Goal: Use online tool/utility: Utilize a website feature to perform a specific function

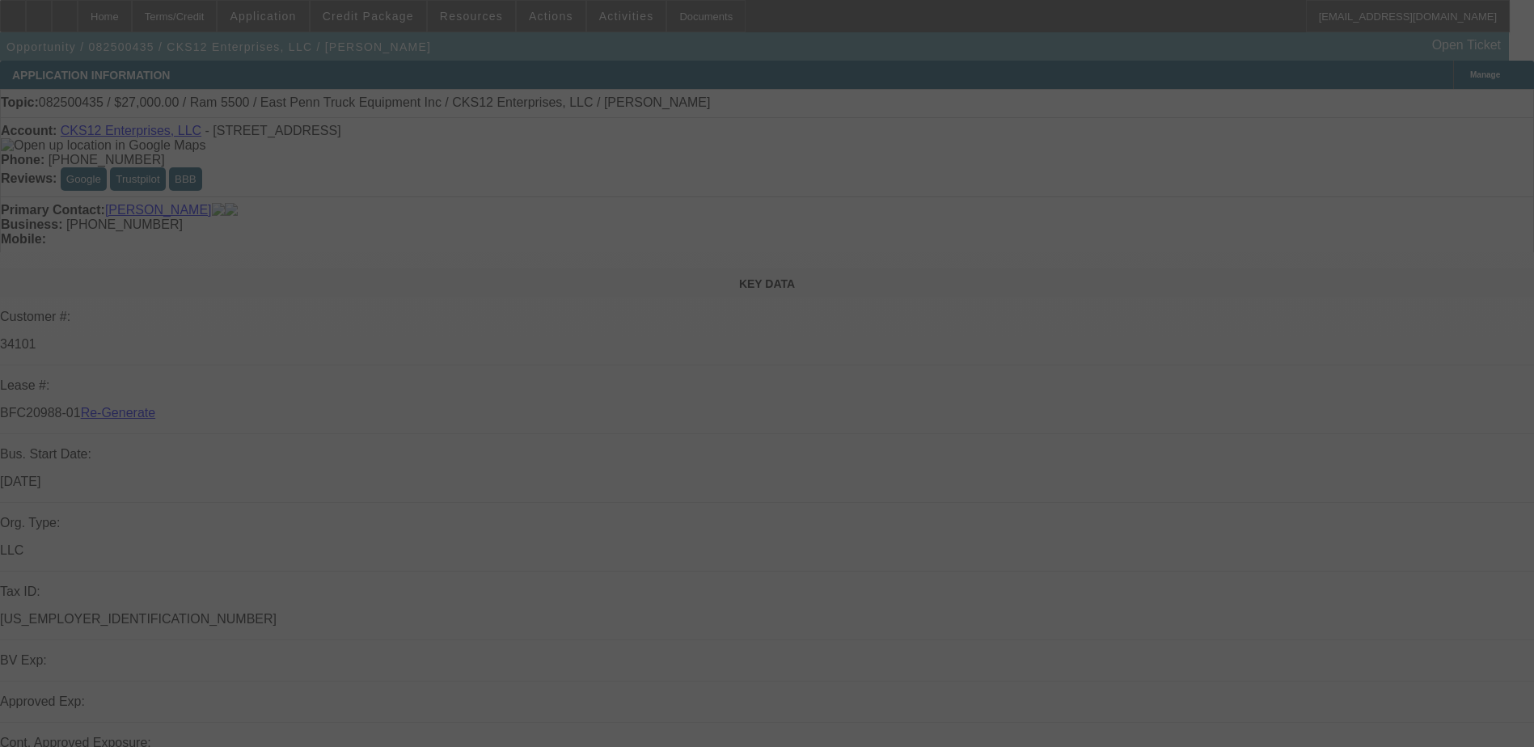
select select "3"
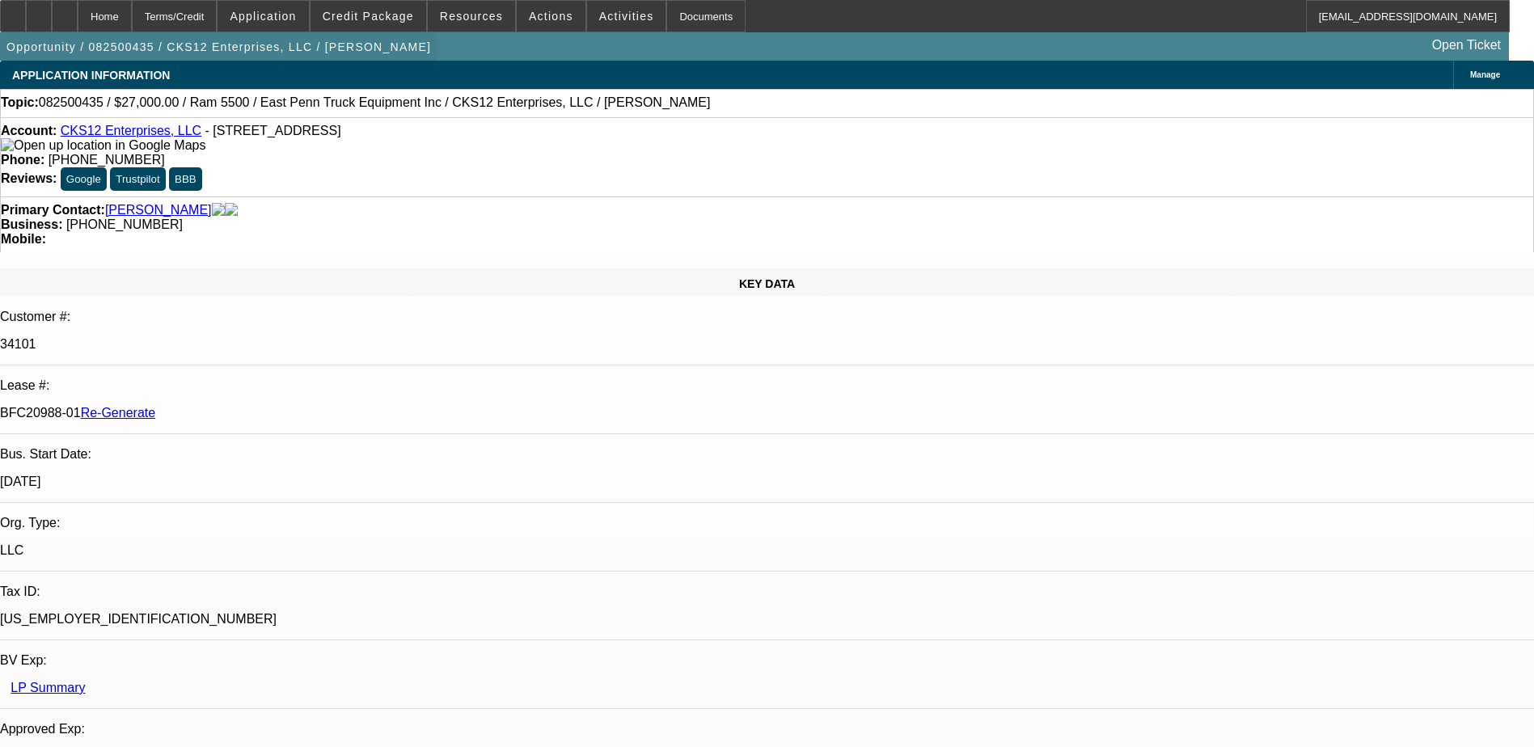
select select "0"
select select "2"
select select "0.1"
select select "1"
select select "2"
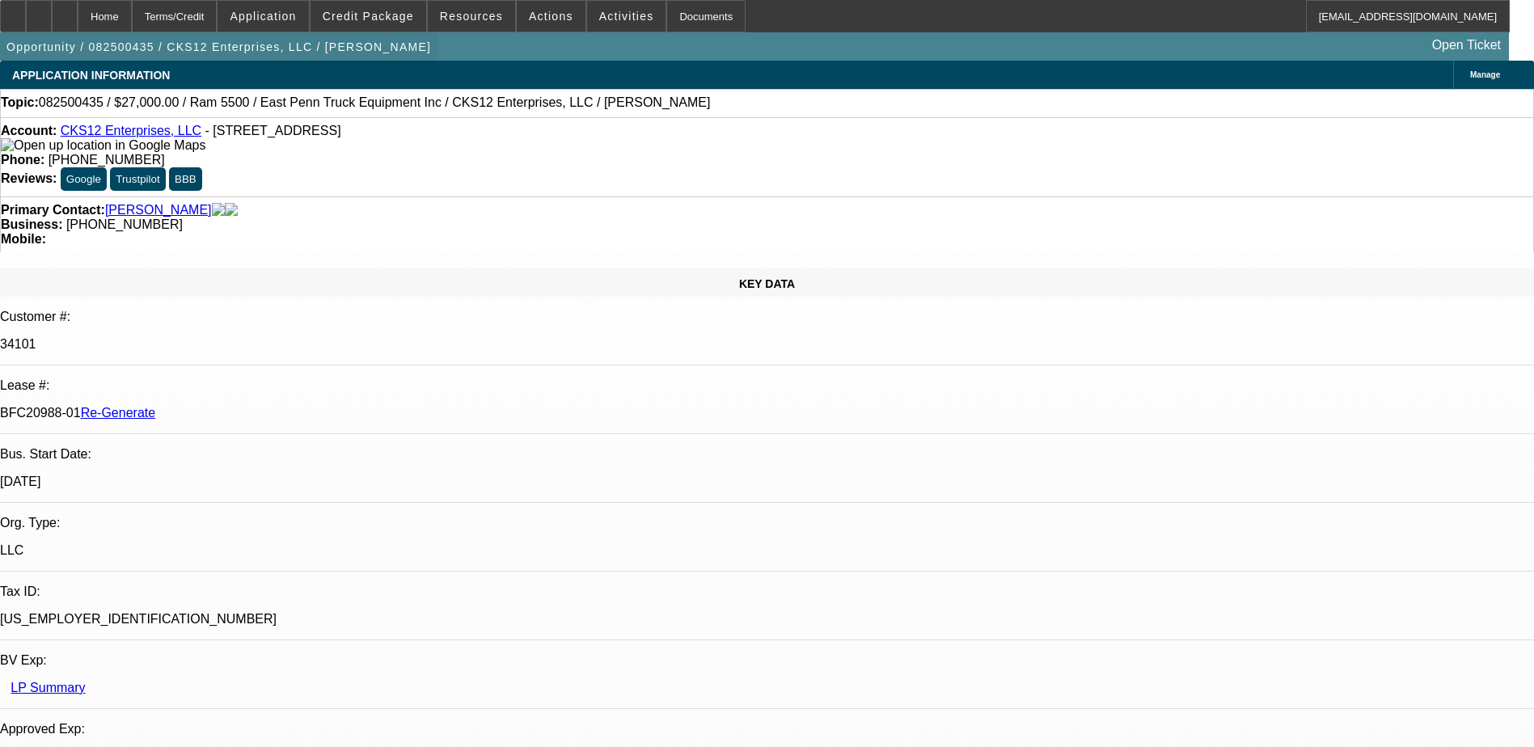
select select "4"
click at [192, 15] on div "Terms/Credit" at bounding box center [175, 16] width 86 height 32
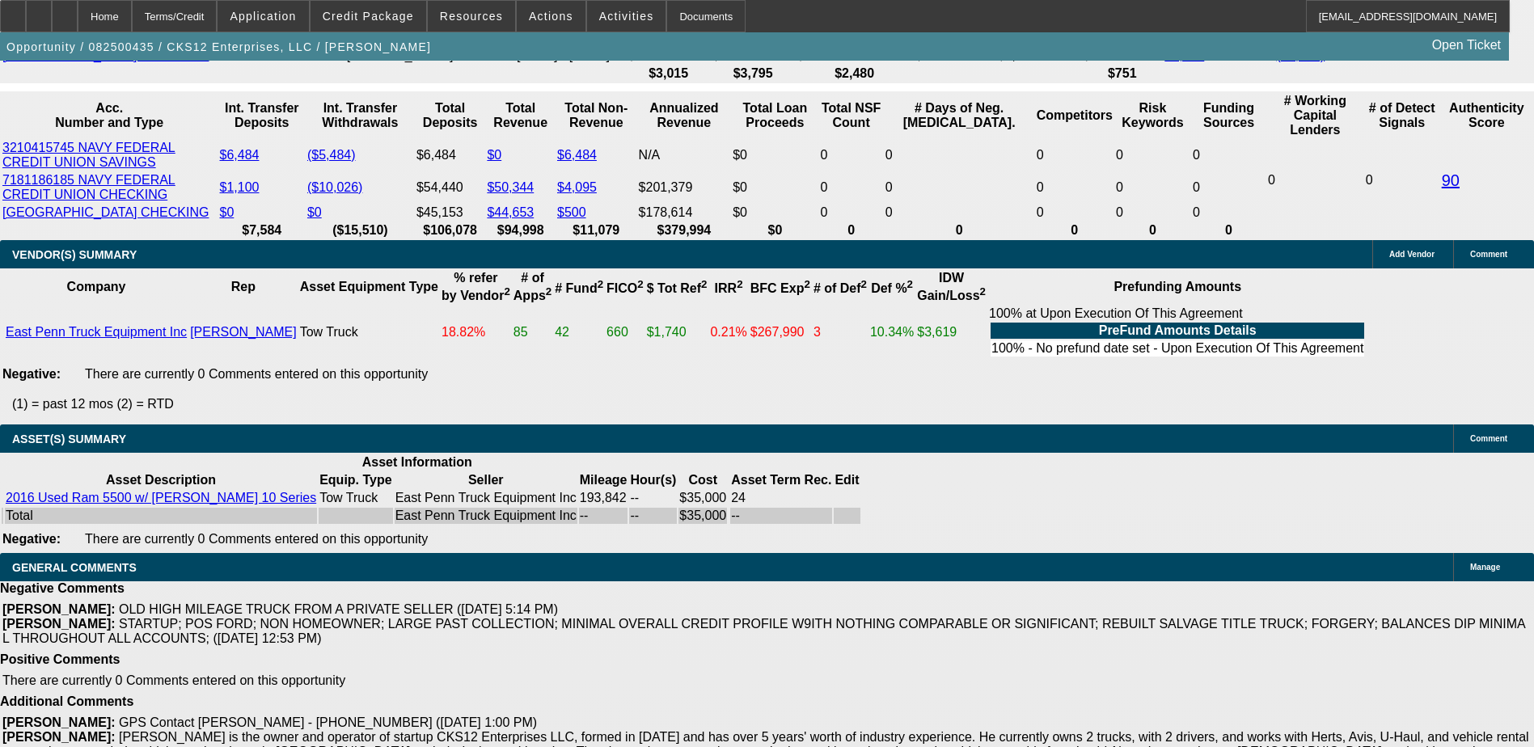
scroll to position [3270, 0]
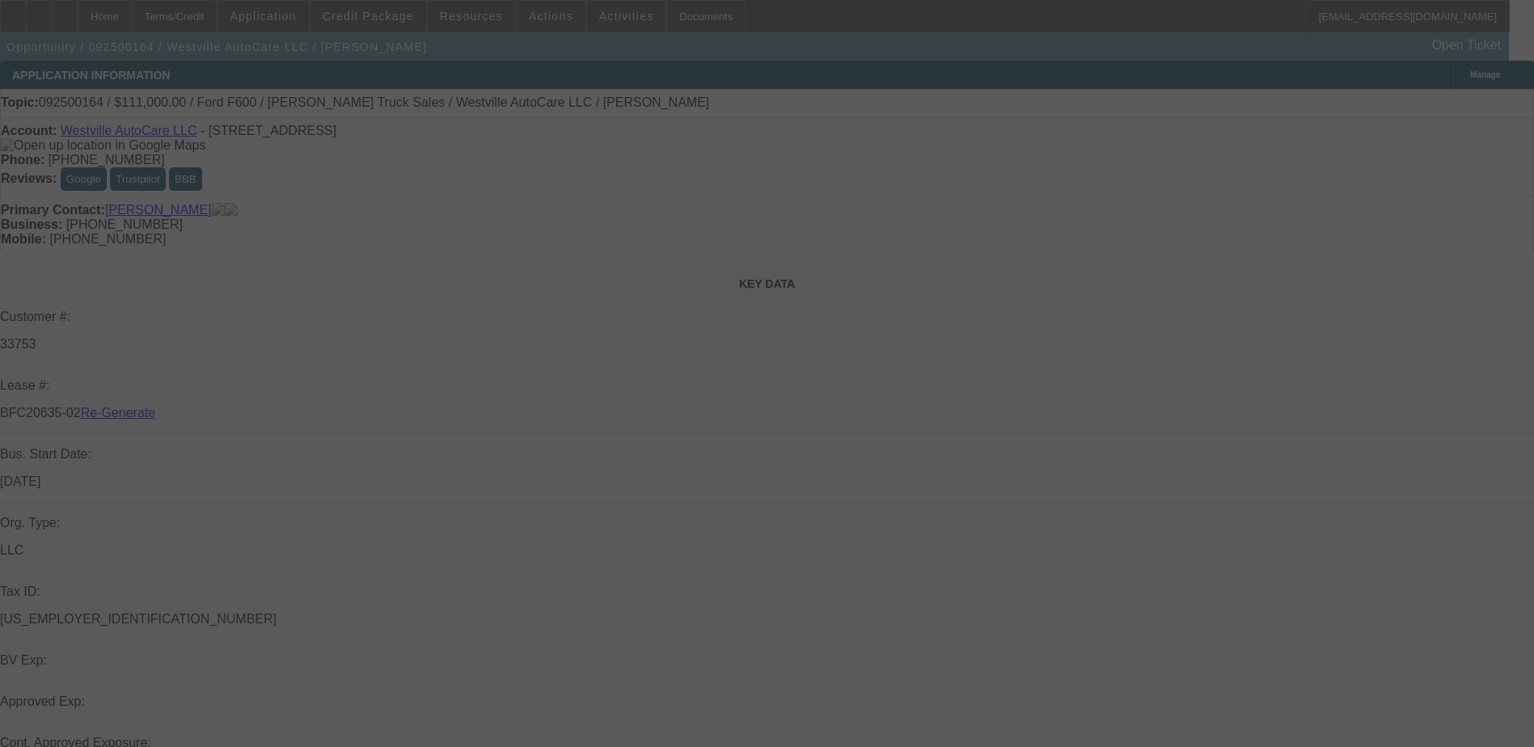
select select "3"
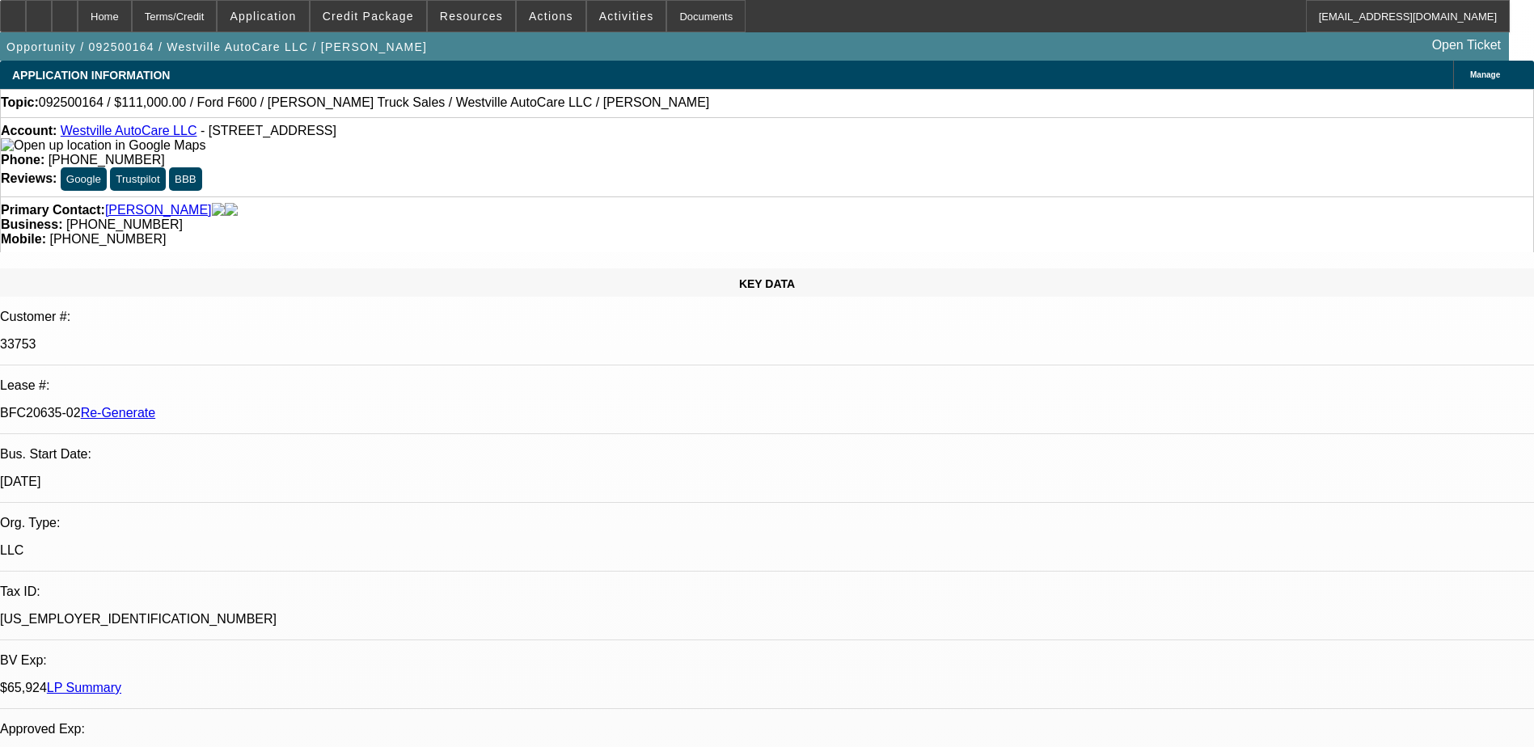
select select "0"
select select "2"
select select "0"
select select "6"
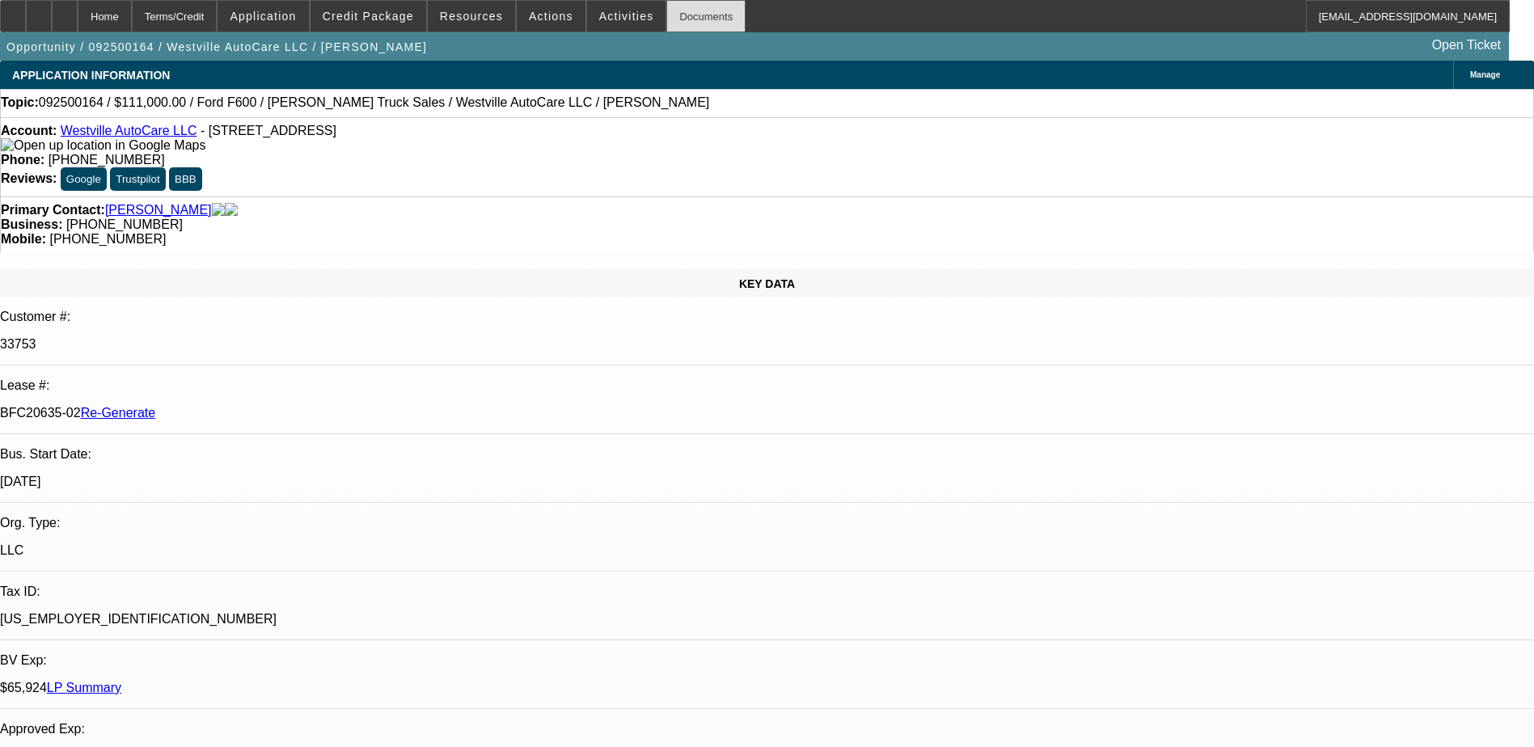
click at [682, 10] on div "Documents" at bounding box center [705, 16] width 79 height 32
